Goal: Task Accomplishment & Management: Manage account settings

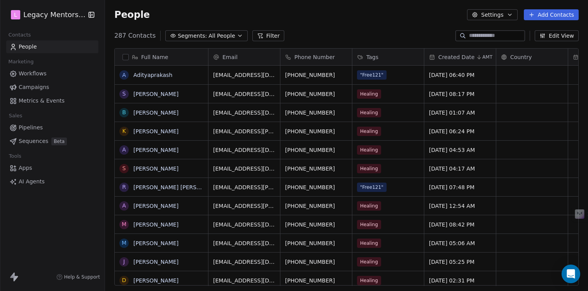
scroll to position [250, 477]
click at [515, 78] on div "grid" at bounding box center [532, 75] width 72 height 19
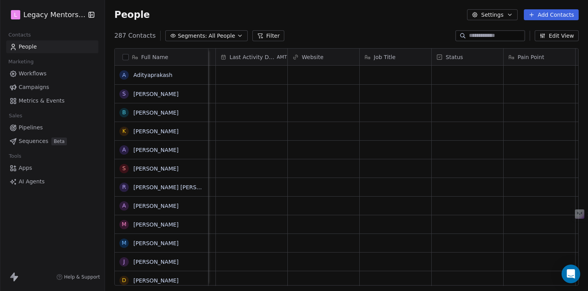
scroll to position [0, 438]
click at [381, 80] on div "grid" at bounding box center [381, 75] width 72 height 19
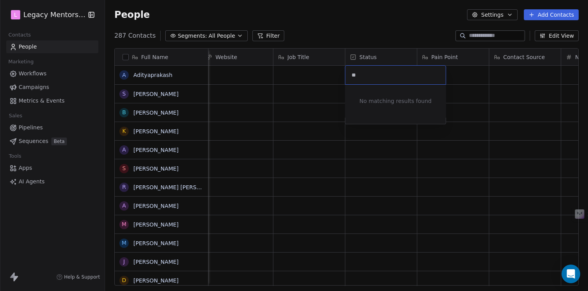
type input "*"
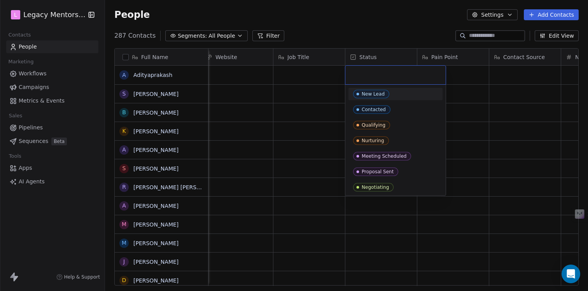
click at [380, 56] on html "L Legacy Mentors Hub Contacts People Marketing Workflows Campaigns Metrics & Ev…" at bounding box center [294, 145] width 588 height 291
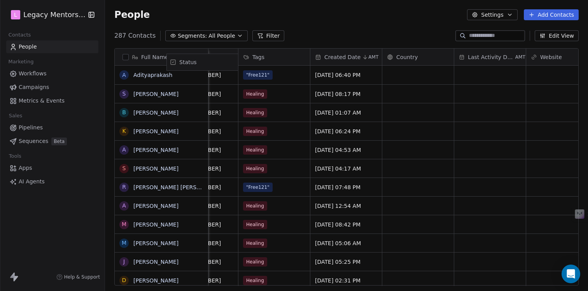
scroll to position [0, 0]
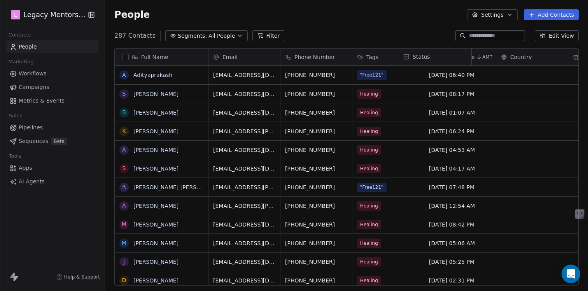
drag, startPoint x: 385, startPoint y: 55, endPoint x: 439, endPoint y: 55, distance: 54.4
click at [439, 55] on div "Full Name A [PERSON_NAME] B [PERSON_NAME] K Kadam [PERSON_NAME] A [PERSON_NAME]…" at bounding box center [346, 167] width 463 height 237
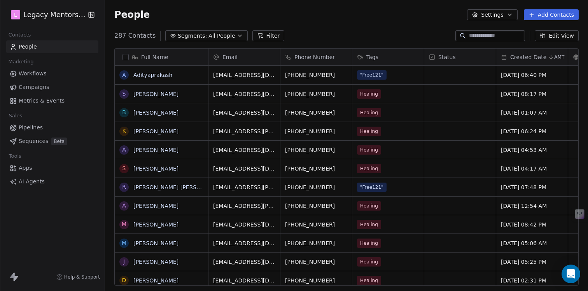
click at [450, 60] on span "Status" at bounding box center [446, 57] width 17 height 8
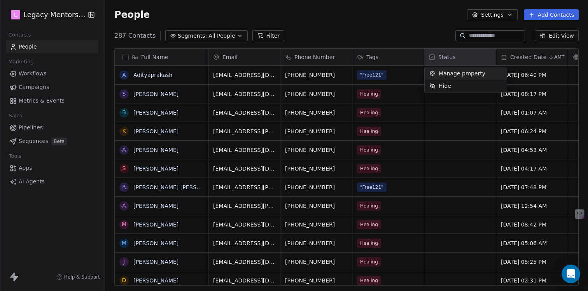
click at [370, 19] on html "L Legacy Mentors Hub Contacts People Marketing Workflows Campaigns Metrics & Ev…" at bounding box center [294, 145] width 588 height 291
